Goal: Task Accomplishment & Management: Manage account settings

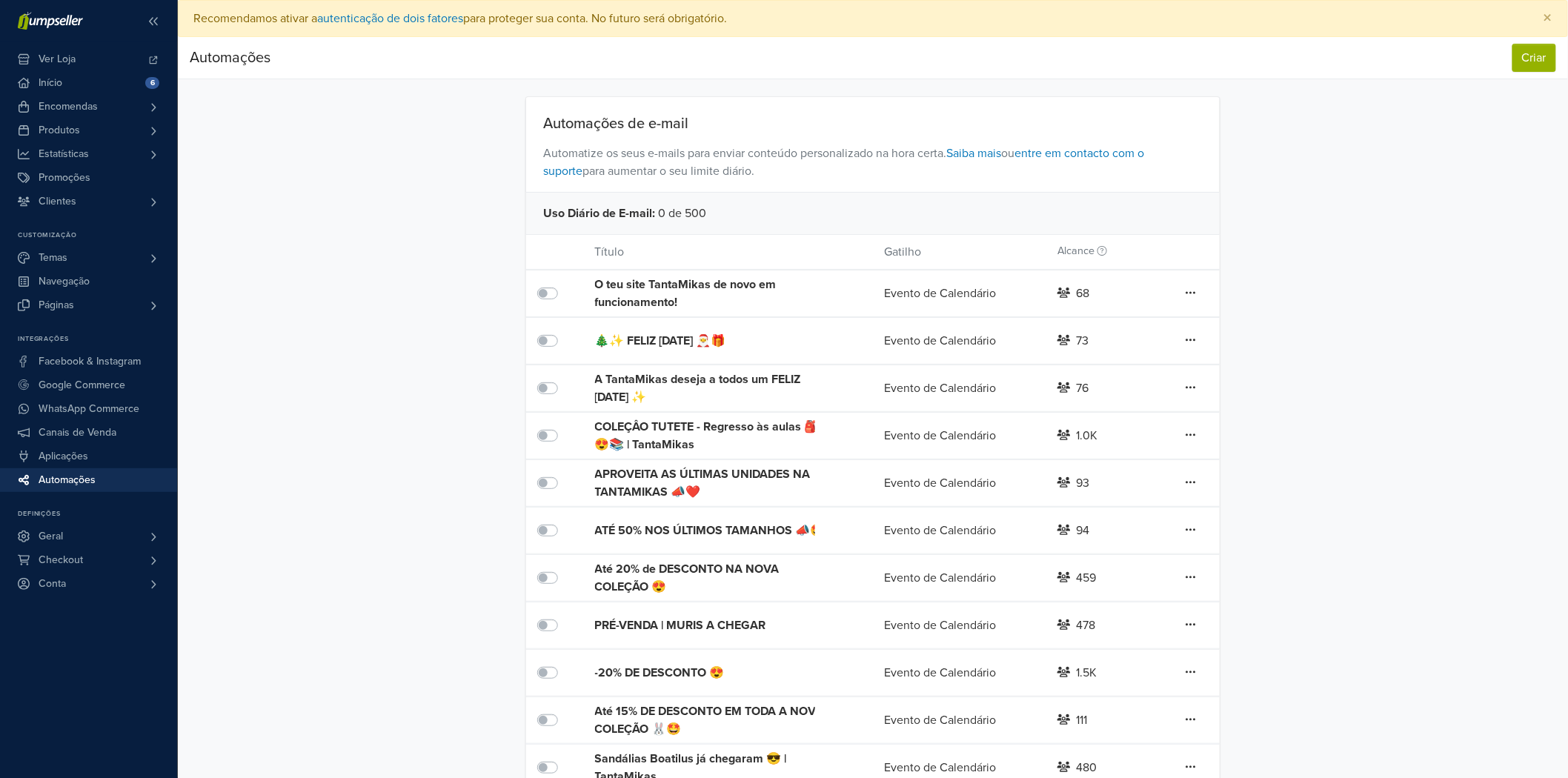
scroll to position [173, 0]
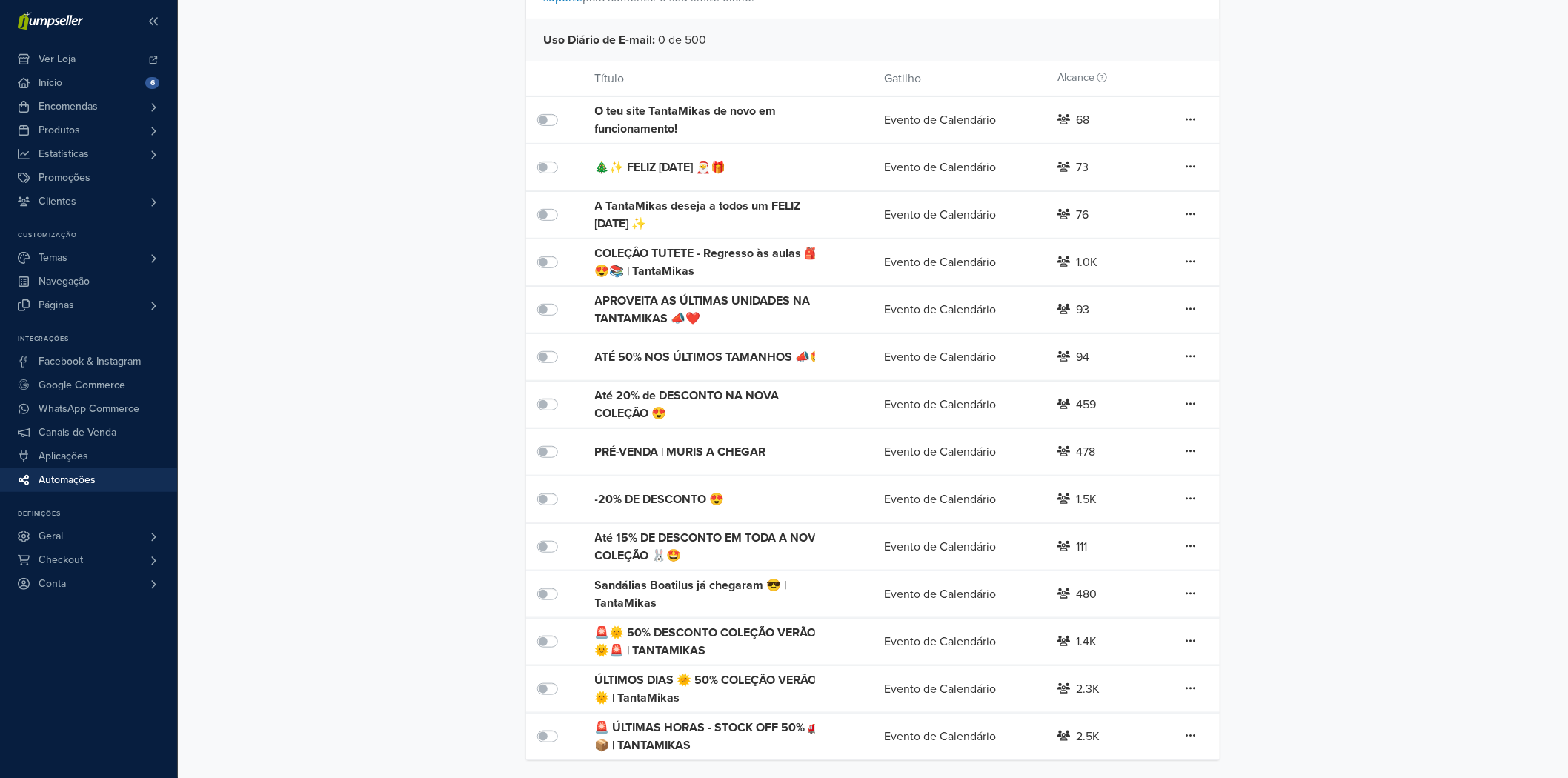
click at [669, 260] on div "COLEÇÂO TUTETE - Regresso às aulas 🎒😍📚 | TantaMikas" at bounding box center [710, 263] width 231 height 36
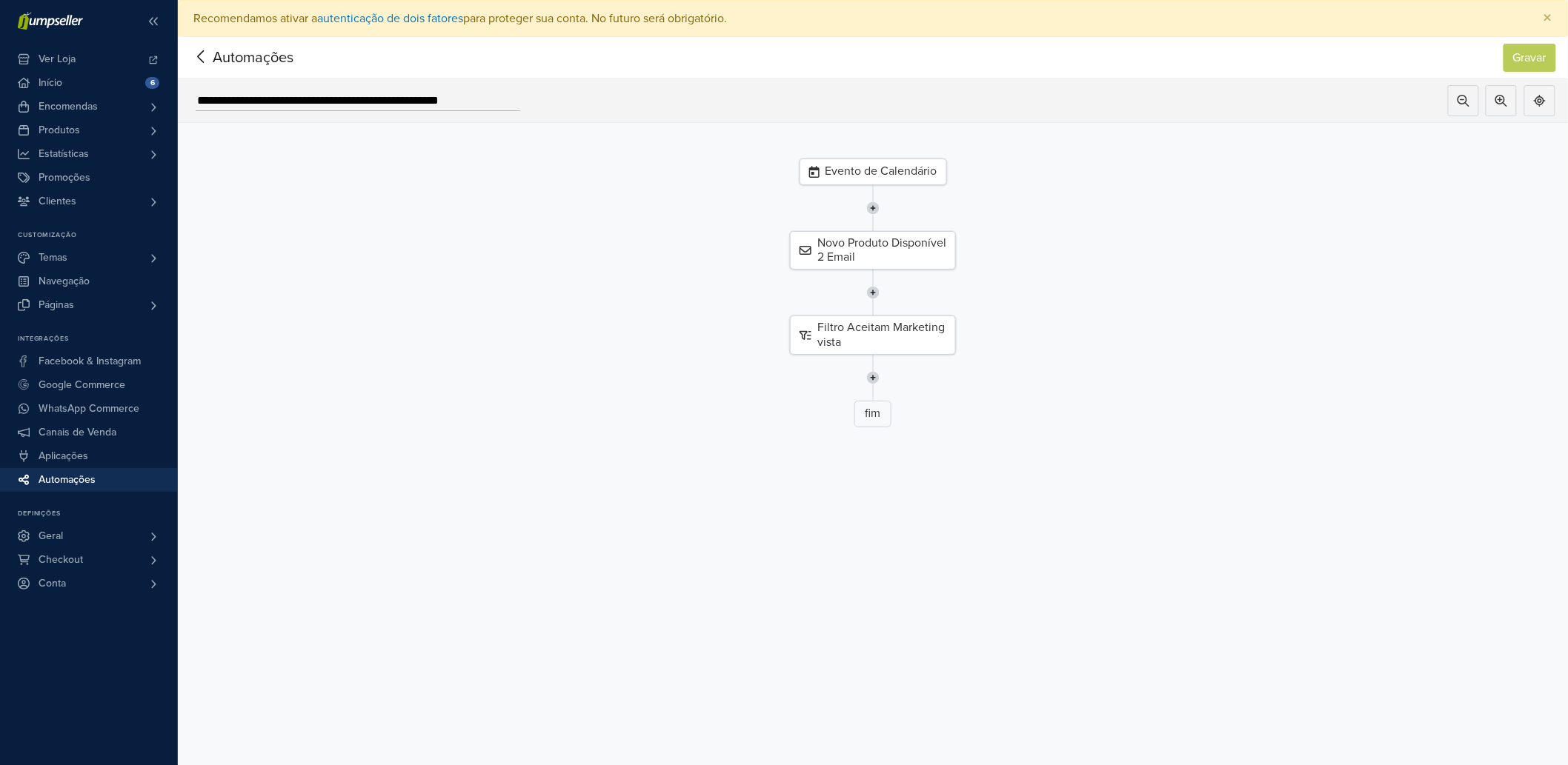
click at [238, 63] on span "Automações" at bounding box center [230, 58] width 81 height 22
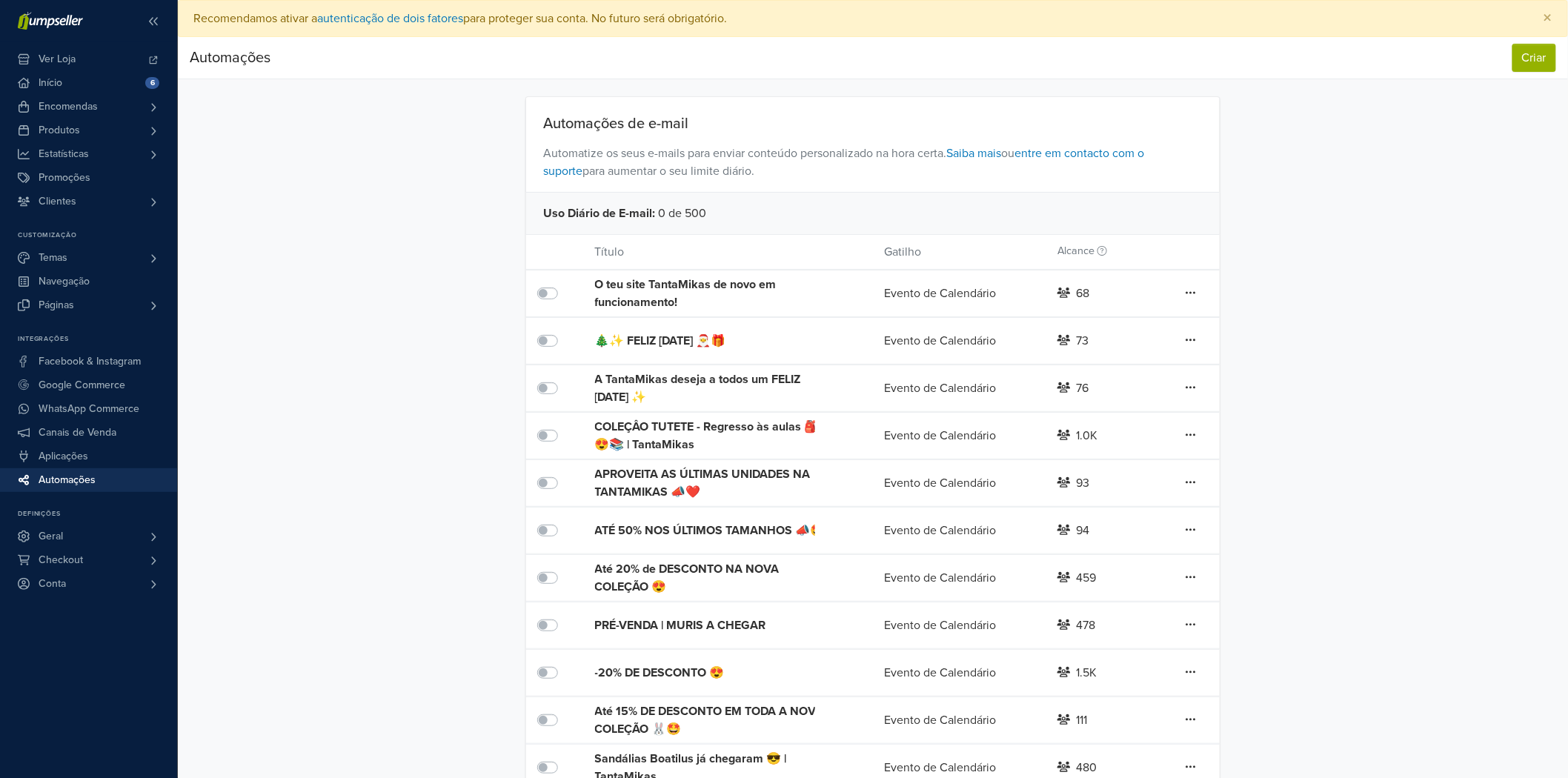
click at [564, 427] on label at bounding box center [564, 427] width 0 height 0
click at [675, 427] on div "COLEÇÂO TUTETE - Regresso às aulas 🎒😍📚 | TantaMikas" at bounding box center [710, 436] width 231 height 36
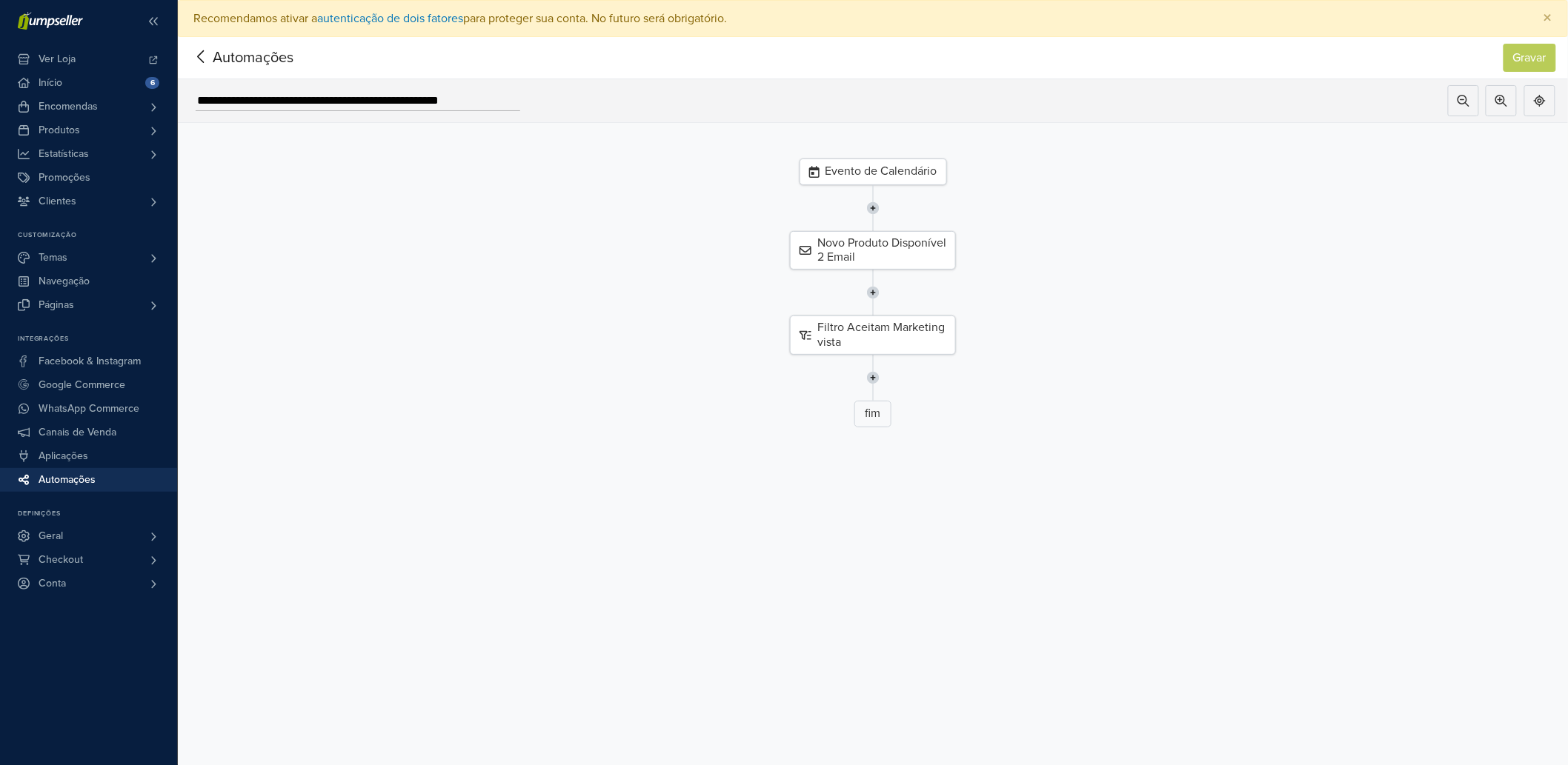
click at [934, 178] on div "Evento de Calendário" at bounding box center [873, 172] width 148 height 27
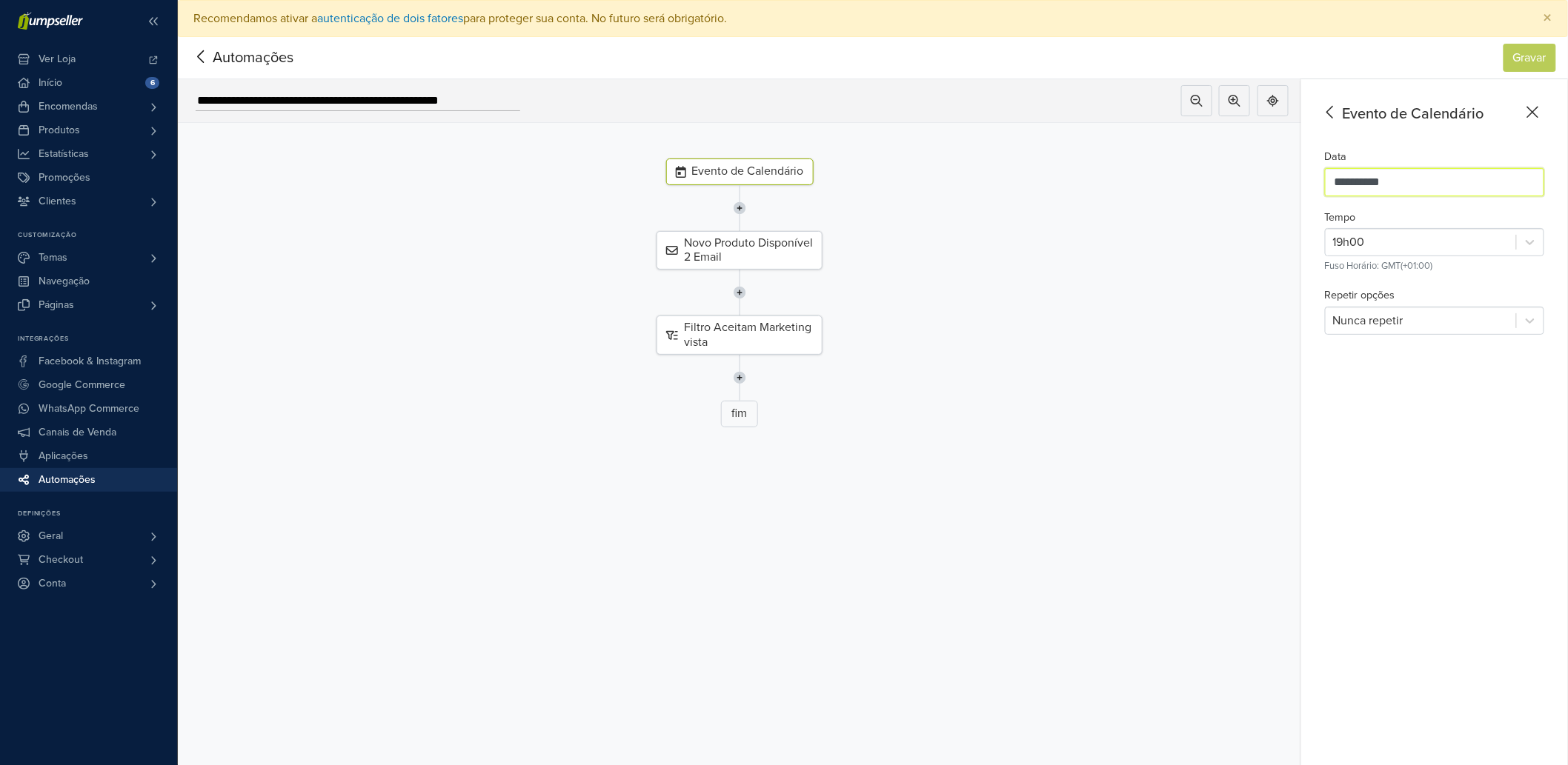
click at [1446, 180] on input "**********" at bounding box center [1435, 182] width 220 height 28
click at [1365, 327] on div "14" at bounding box center [1352, 334] width 25 height 30
type input "**********"
click at [1548, 49] on button "Gravar" at bounding box center [1530, 58] width 53 height 28
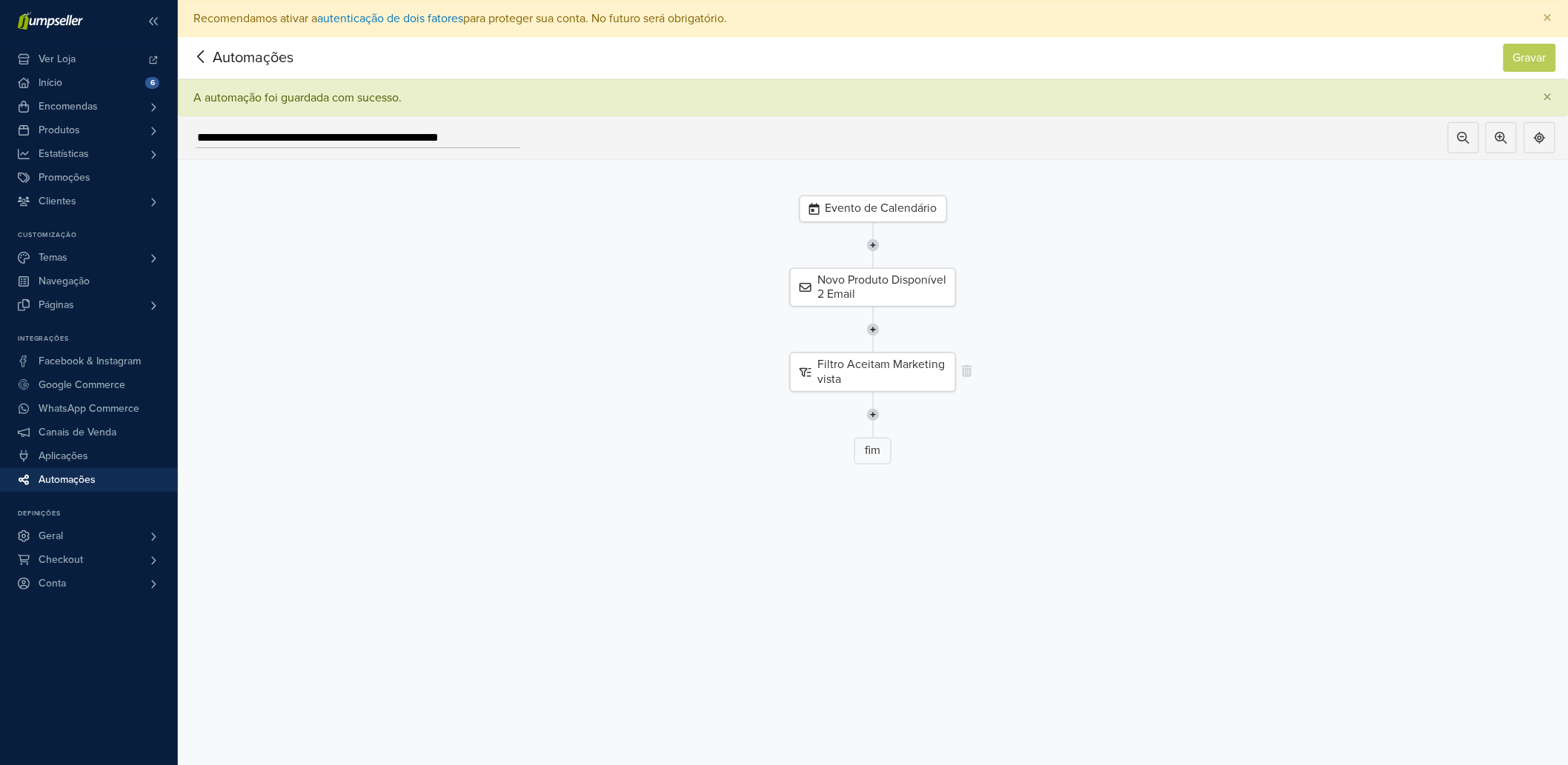
click at [876, 370] on div "Filtro Aceitam Marketing vista" at bounding box center [872, 372] width 166 height 39
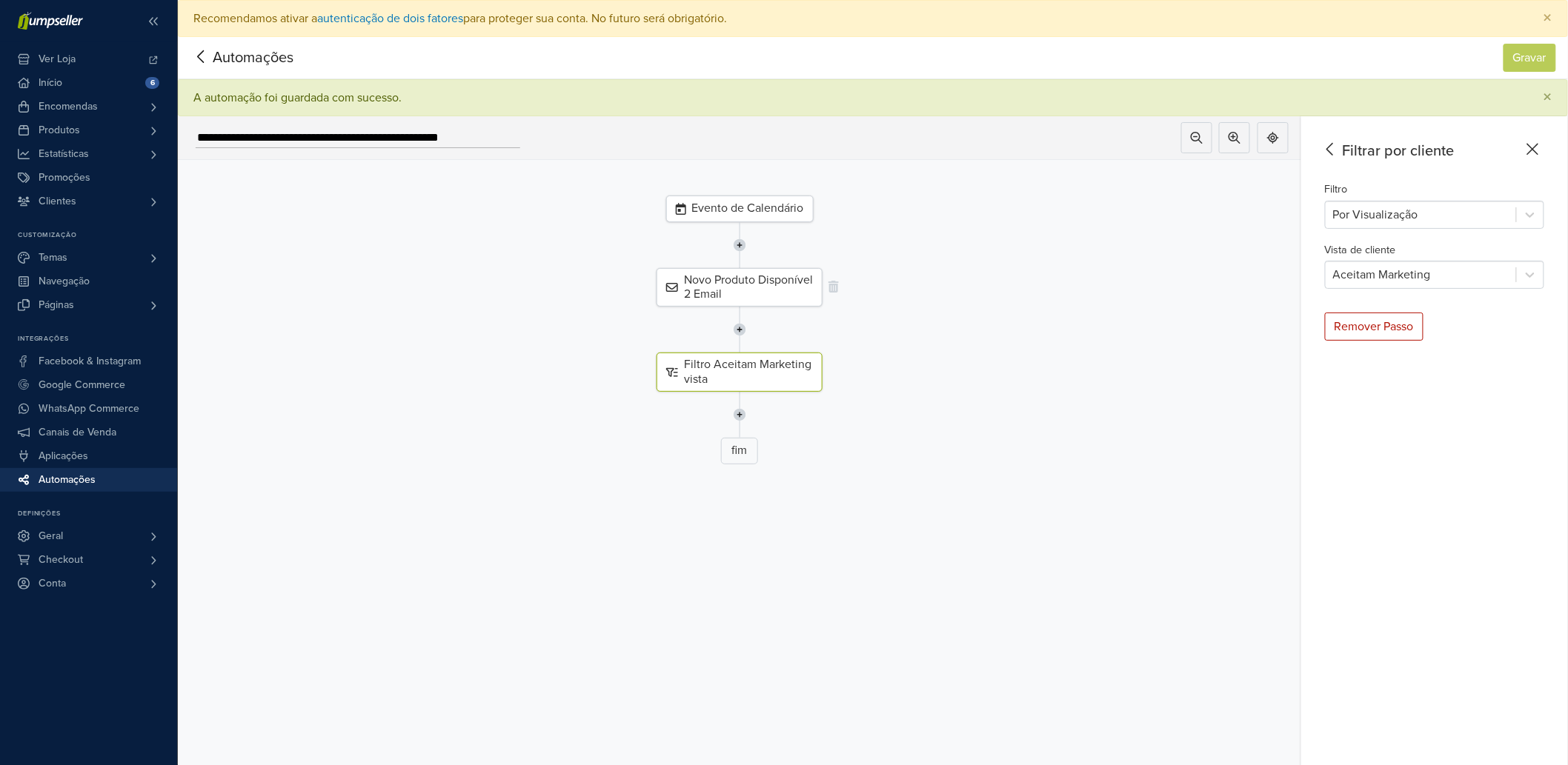
click at [784, 298] on div "Novo Produto Disponível 2 Email" at bounding box center [739, 288] width 166 height 39
click at [197, 43] on div "Automações" at bounding box center [236, 58] width 92 height 30
click at [203, 58] on icon at bounding box center [201, 57] width 23 height 19
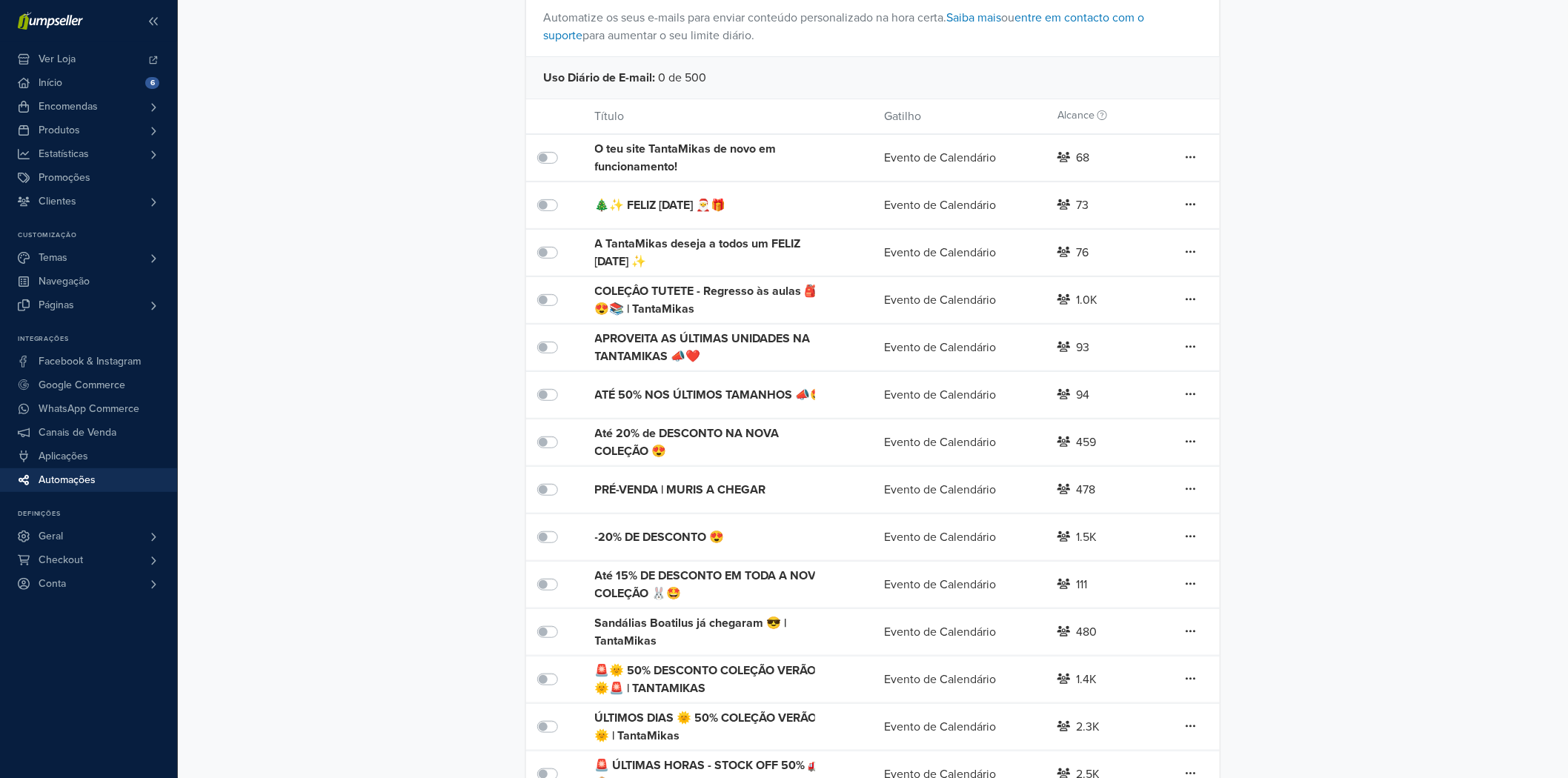
scroll to position [173, 0]
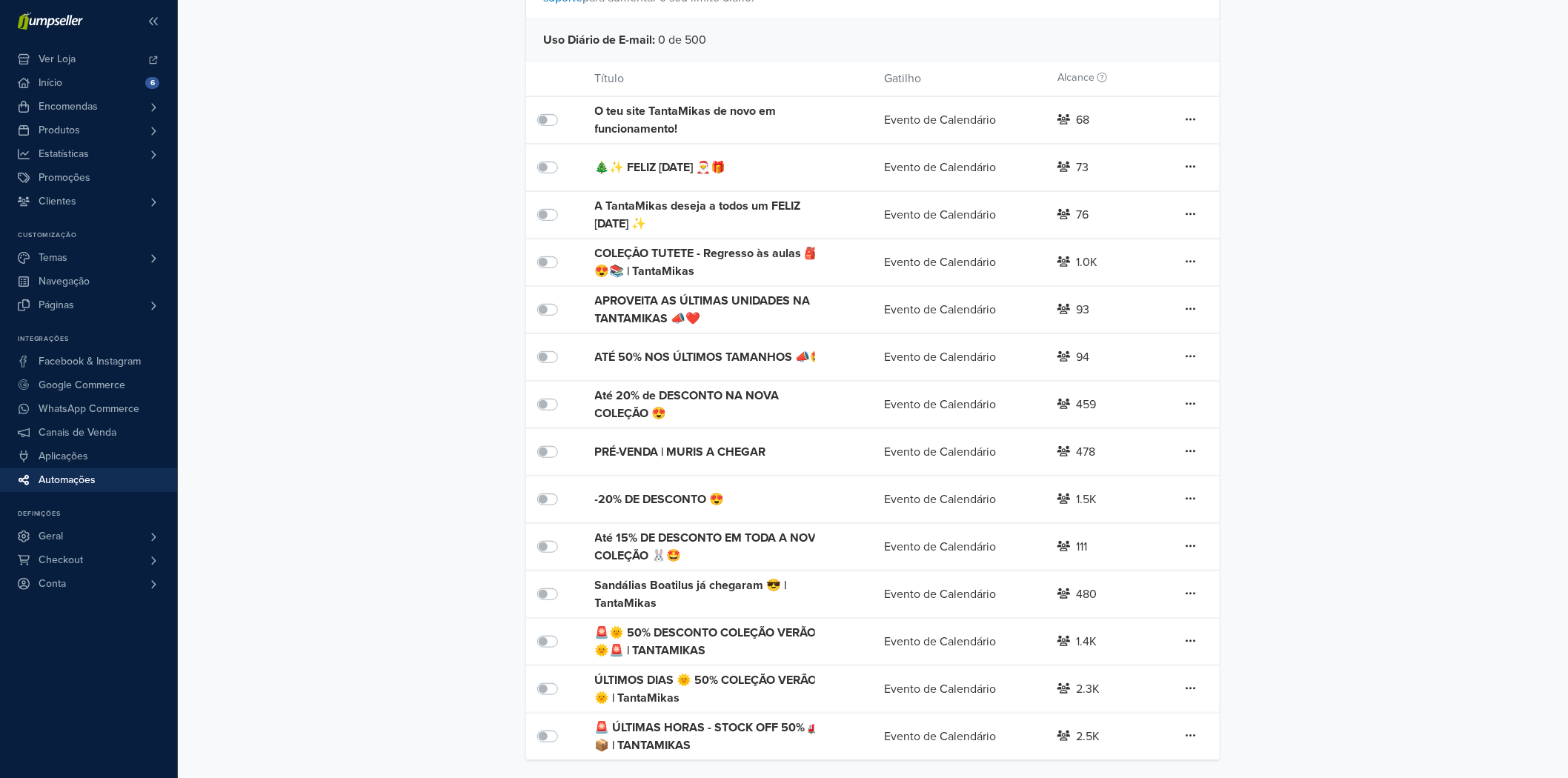
click at [722, 680] on div "ÚLTIMOS DIAS 🌞 50% COLEÇÃO VERÃO 🌞 | TantaMikas" at bounding box center [710, 689] width 231 height 36
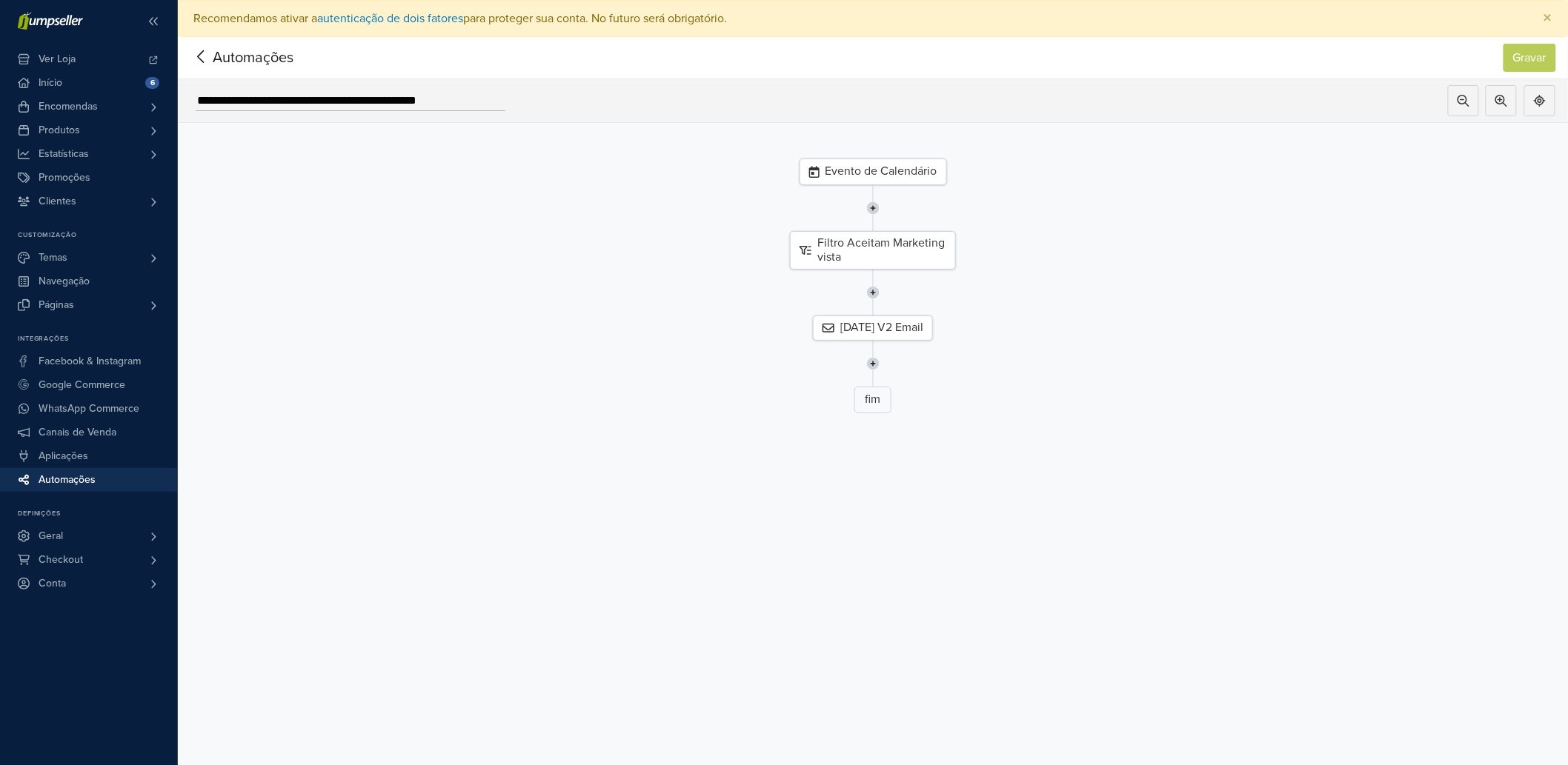
click at [227, 62] on span "Automações" at bounding box center [230, 58] width 81 height 22
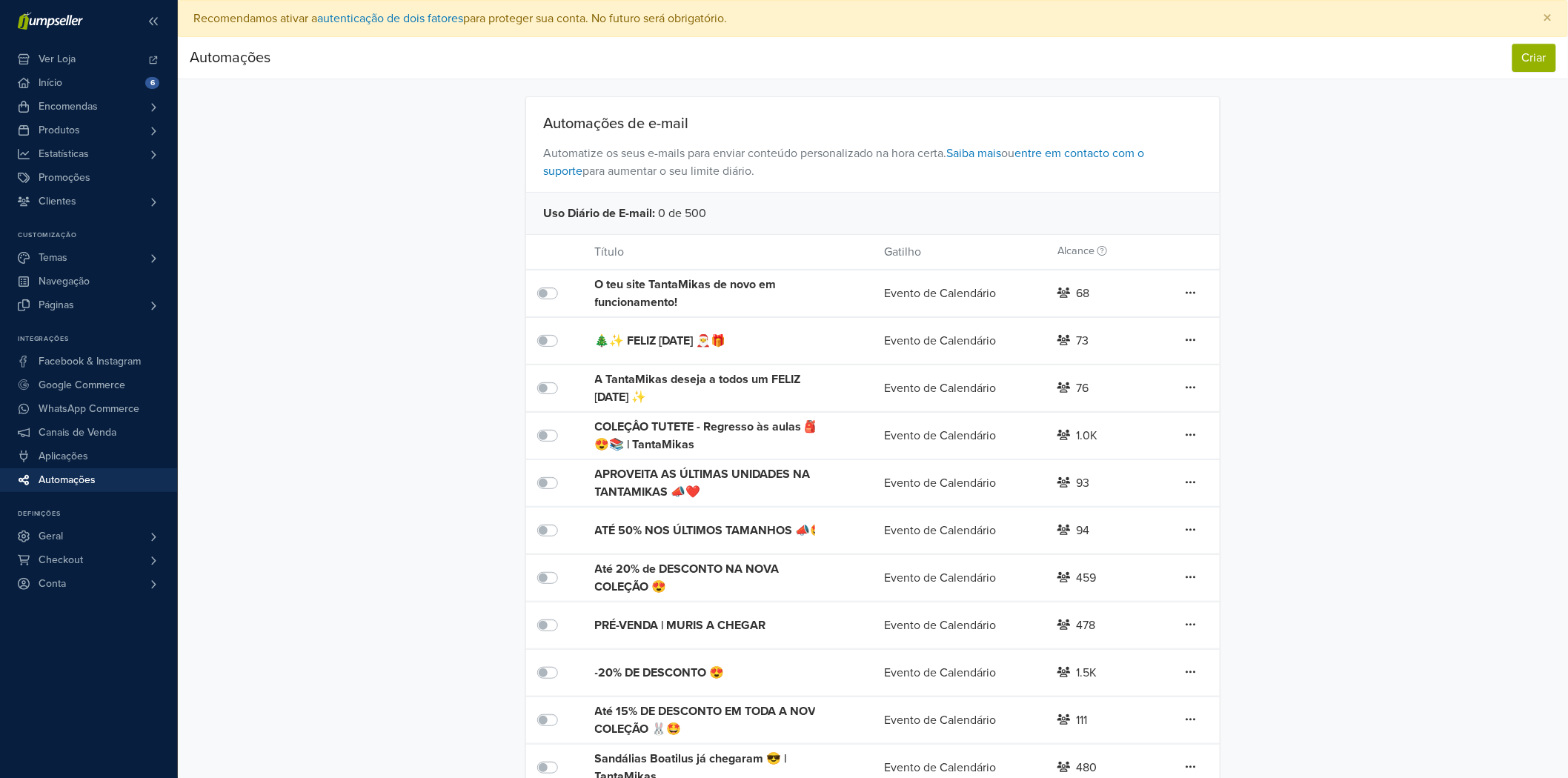
scroll to position [173, 0]
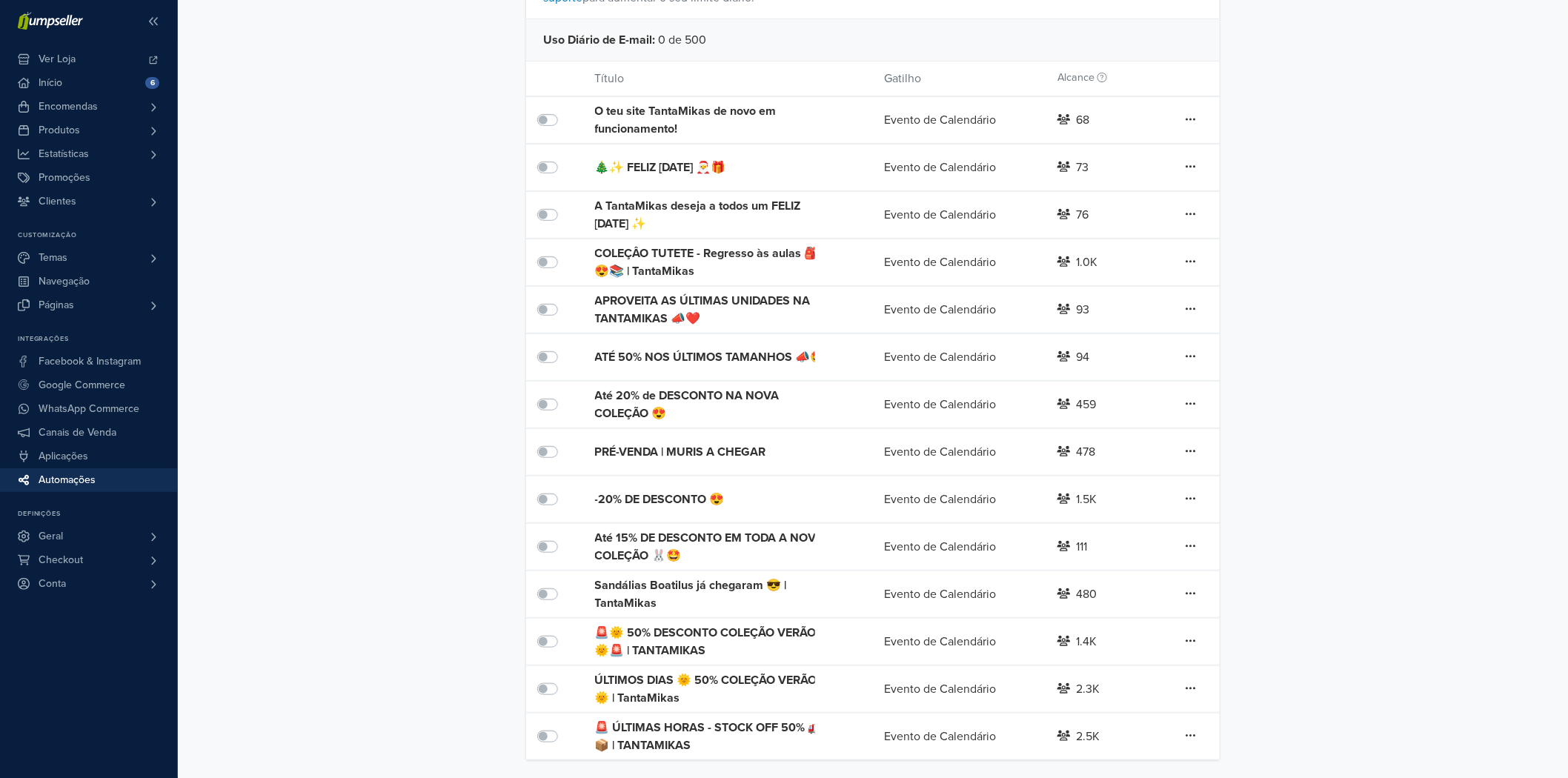
click at [695, 639] on div "🚨🌞 50% DESCONTO COLEÇÃO VERÃO 🌞🚨 | TANTAMIKAS" at bounding box center [710, 642] width 231 height 36
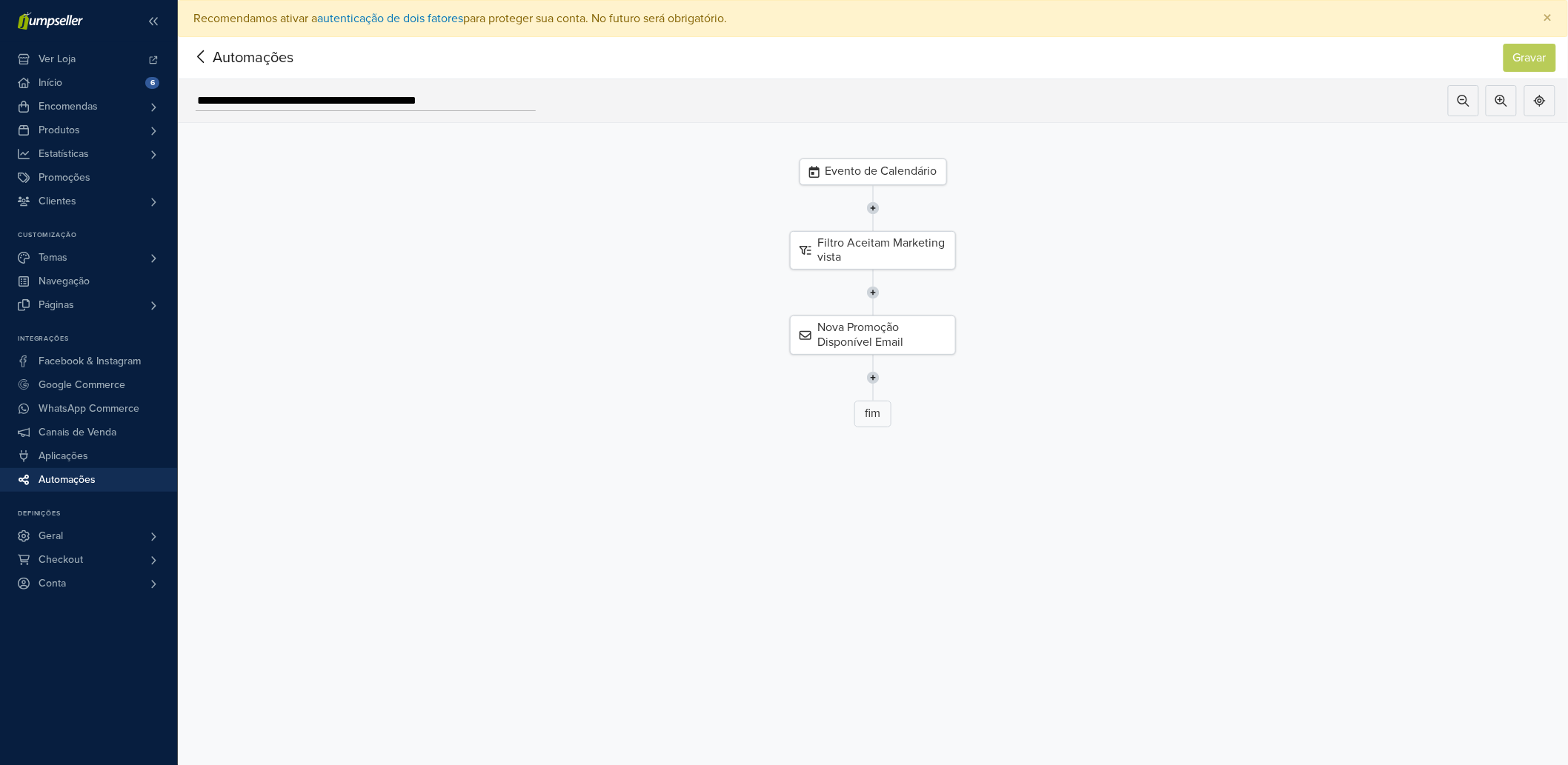
click at [878, 164] on div "Evento de Calendário" at bounding box center [873, 172] width 148 height 27
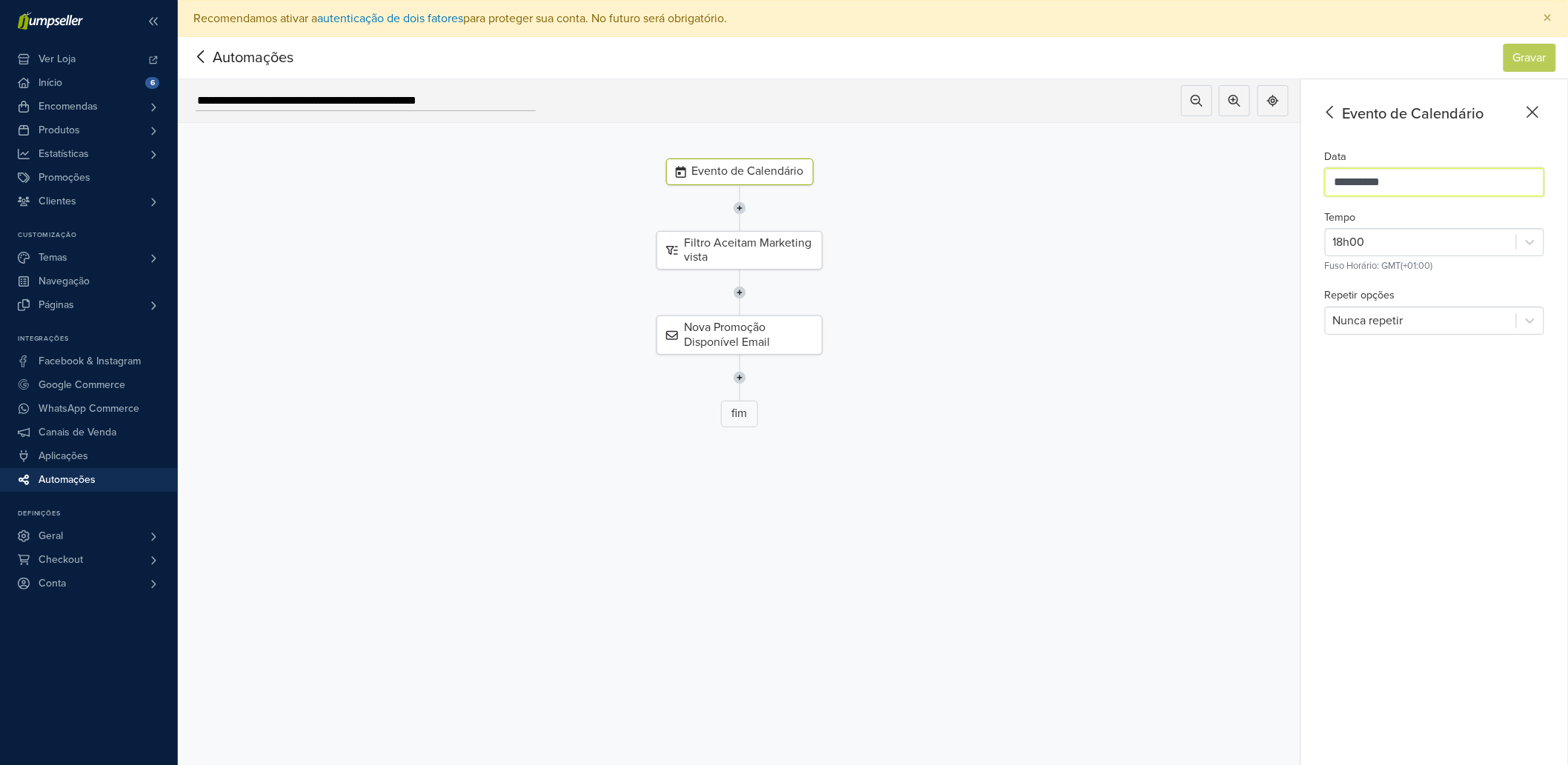
click at [1379, 177] on input "**********" at bounding box center [1435, 182] width 220 height 28
click at [1212, 319] on div "Nova Promoção Disponível Email" at bounding box center [739, 335] width 1146 height 39
click at [1291, 247] on div "Filtro Aceitam Marketing vista" at bounding box center [739, 250] width 1146 height 39
click at [1523, 337] on div "17" at bounding box center [1519, 334] width 25 height 30
type input "**********"
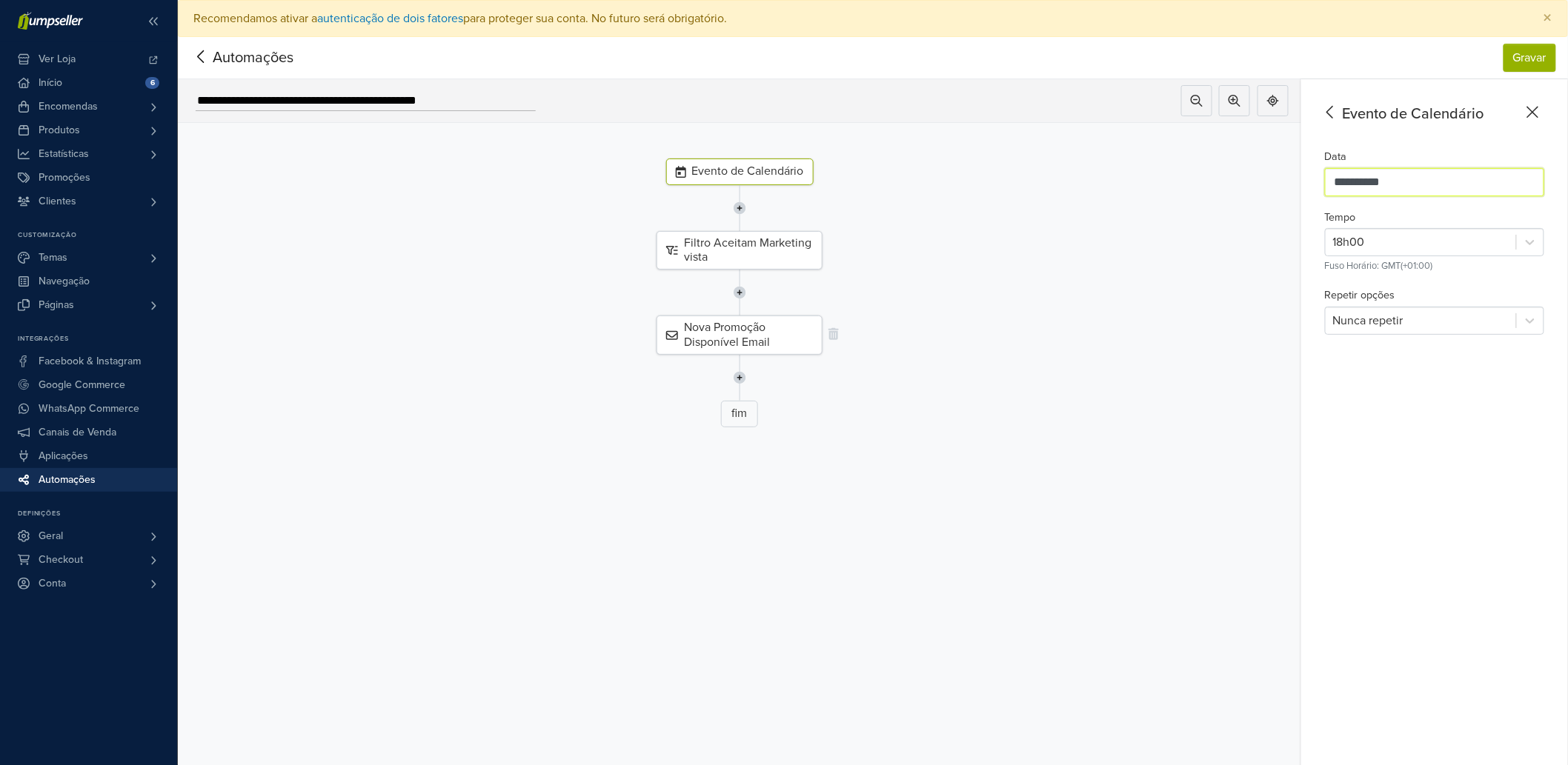
click at [739, 335] on div "Nova Promoção Disponível Email" at bounding box center [739, 335] width 166 height 39
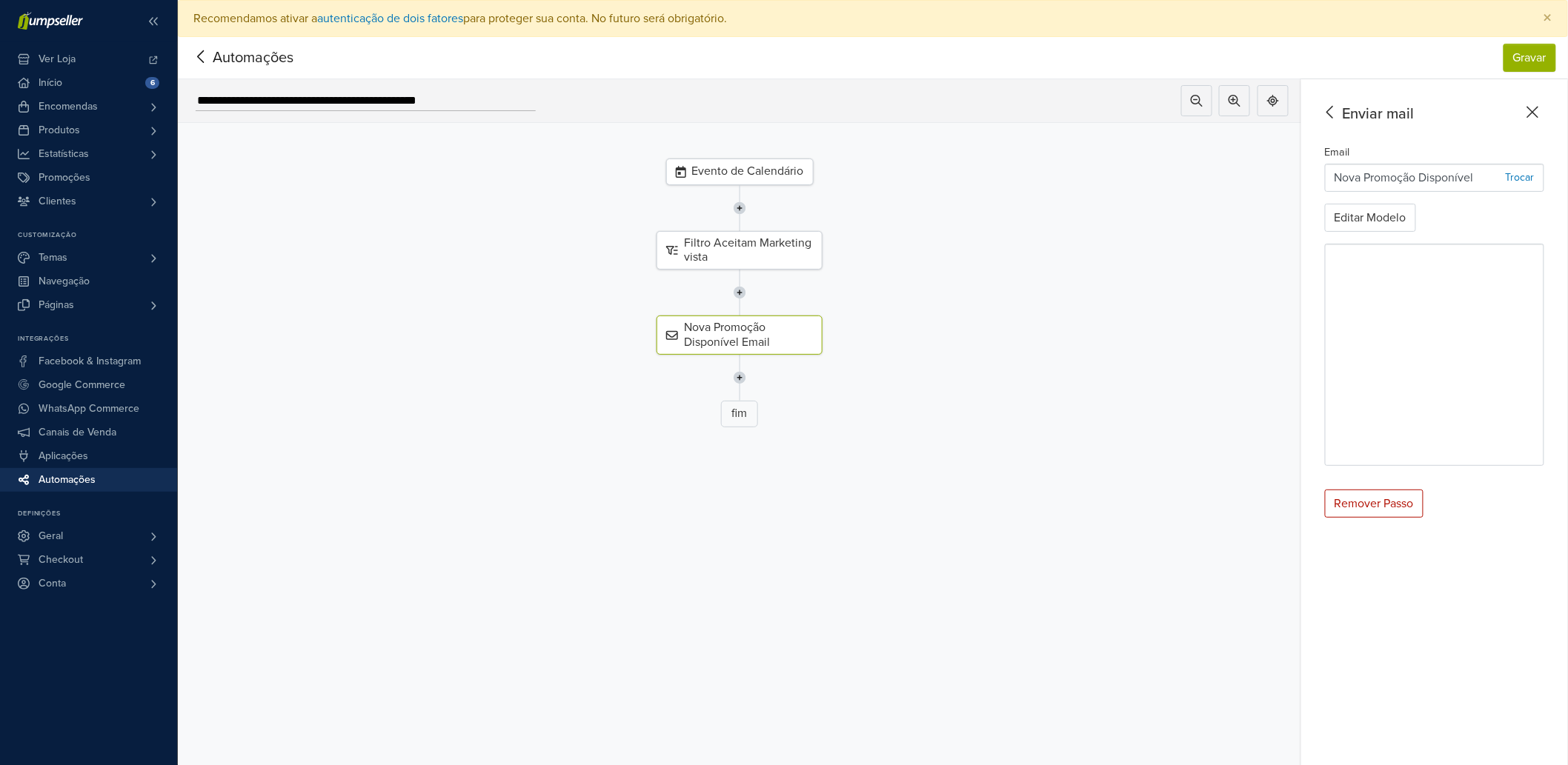
click at [756, 169] on div "Evento de Calendário" at bounding box center [740, 172] width 148 height 27
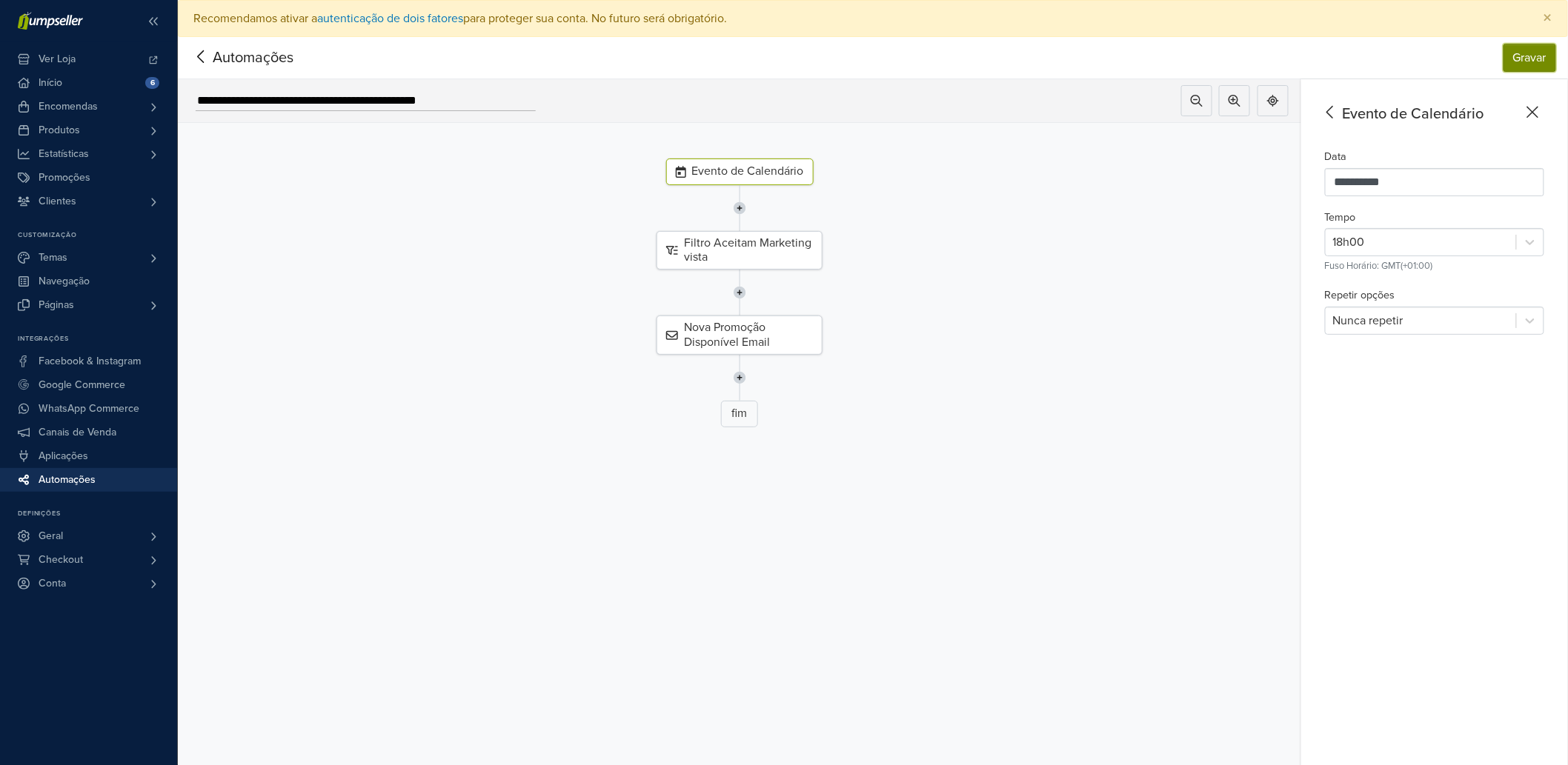
click at [1547, 63] on button "Gravar" at bounding box center [1530, 58] width 53 height 28
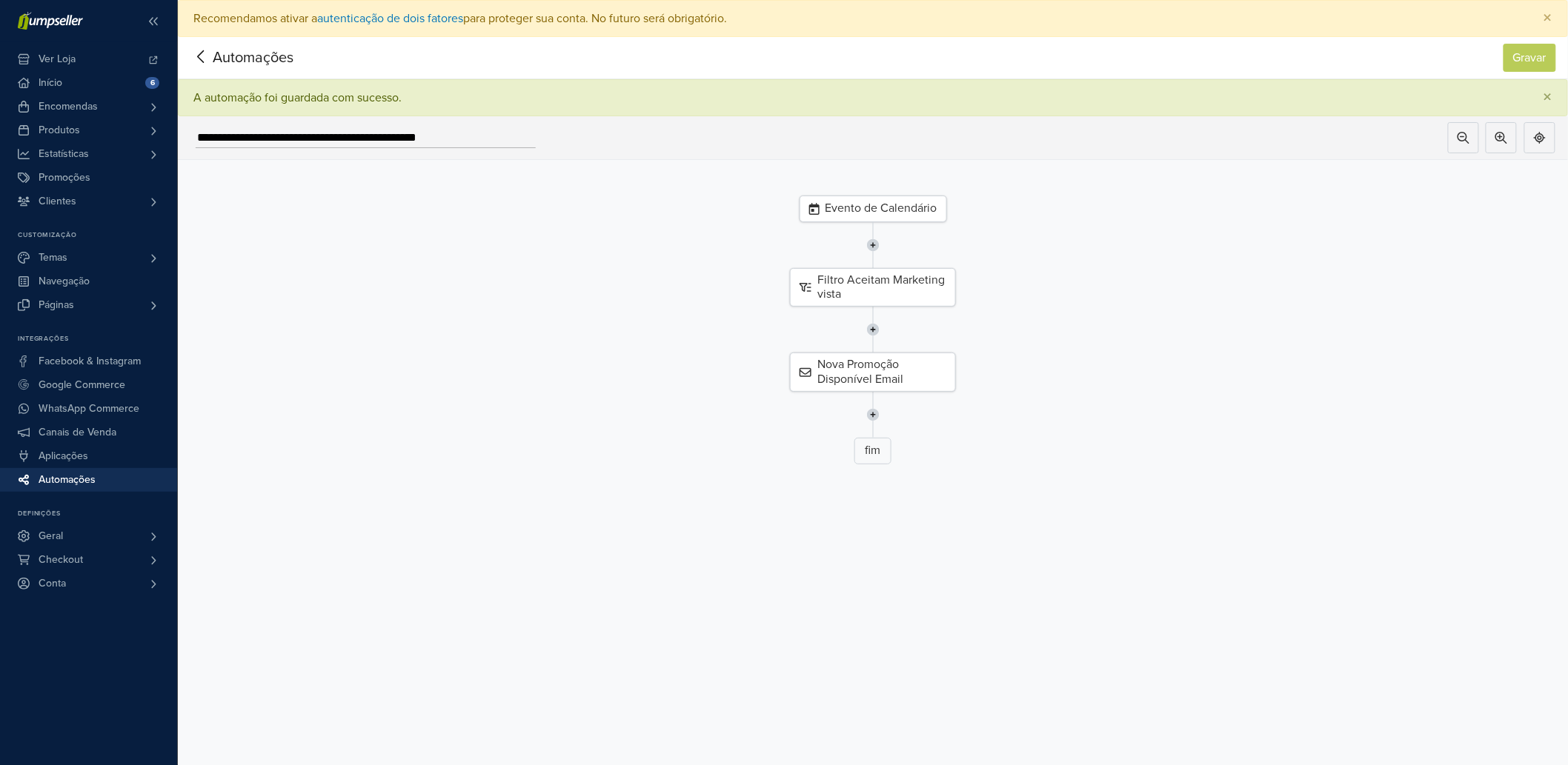
click at [201, 62] on icon at bounding box center [201, 57] width 23 height 19
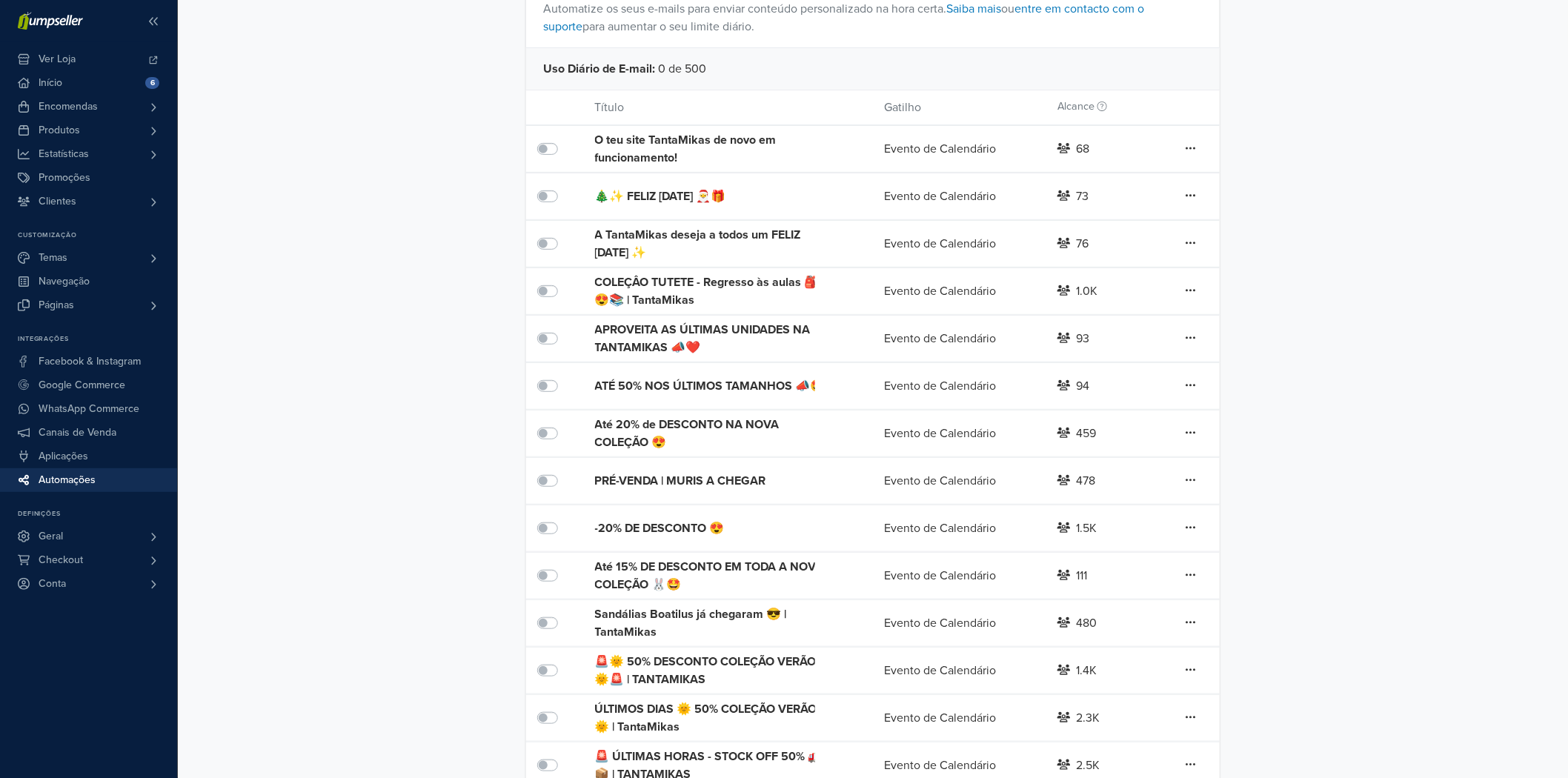
scroll to position [173, 0]
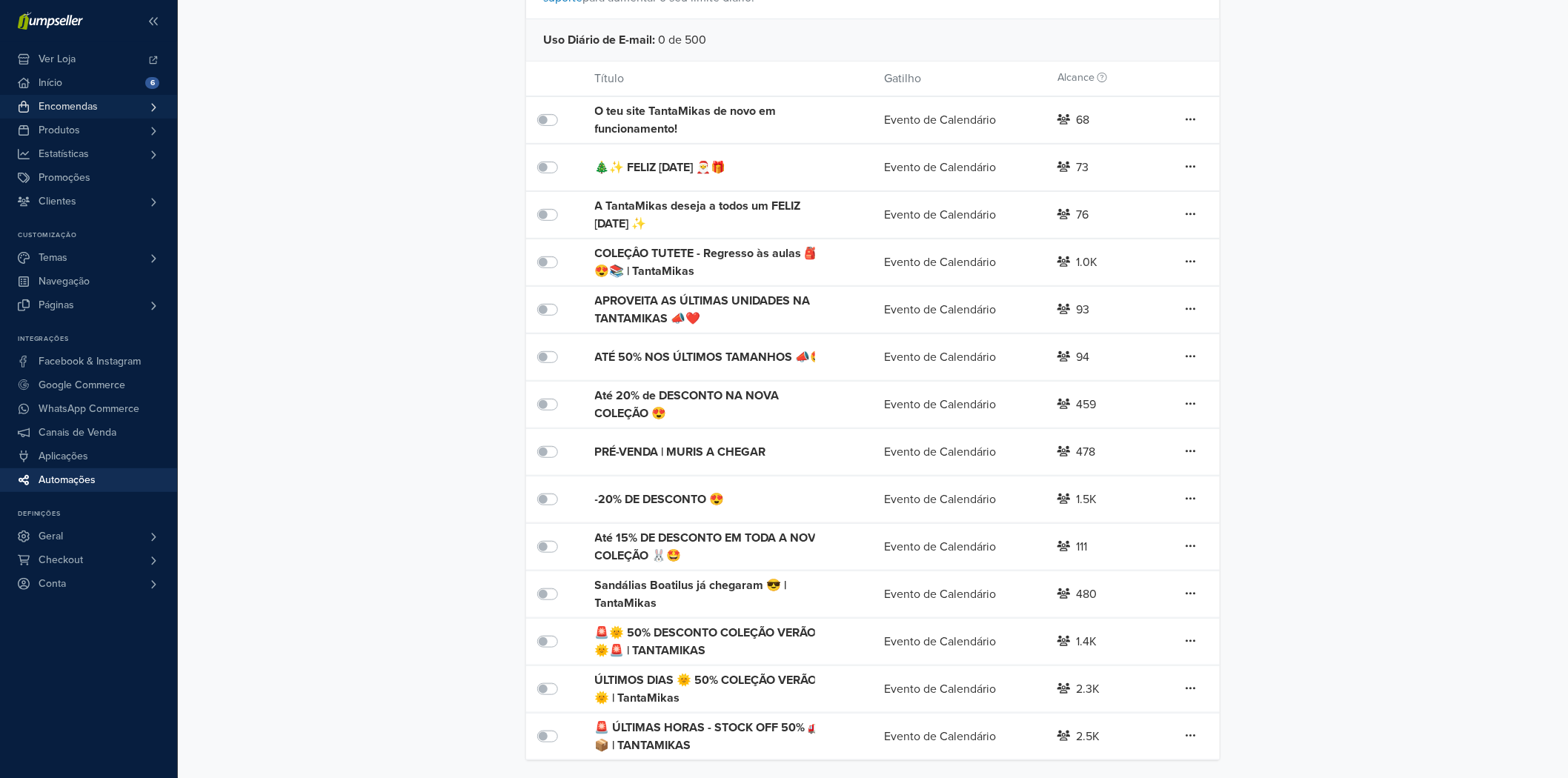
click at [134, 107] on link "Encomendas" at bounding box center [88, 106] width 177 height 24
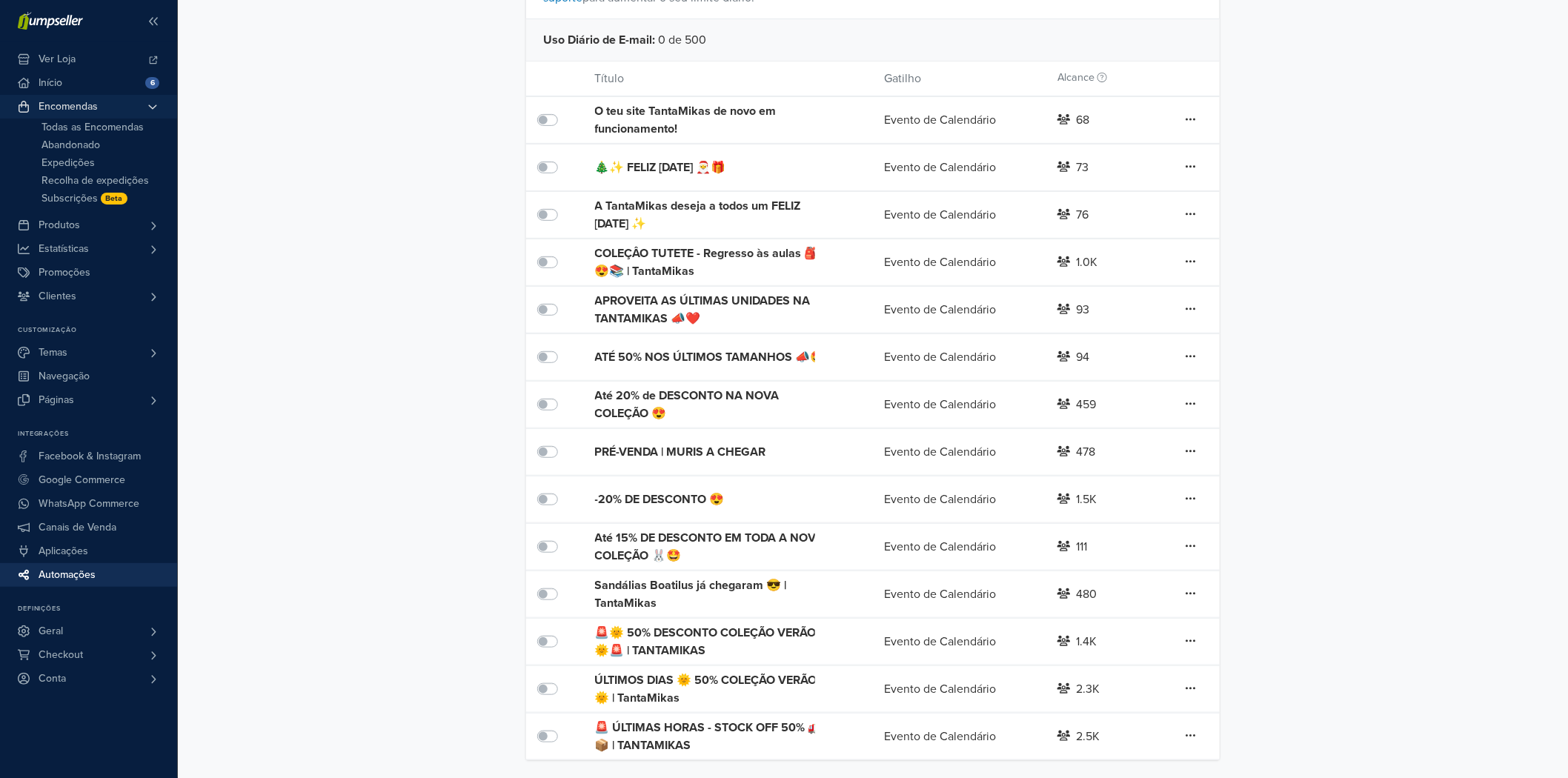
click at [127, 118] on span "Todas as Encomendas" at bounding box center [92, 127] width 102 height 18
